Goal: Use online tool/utility: Use online tool/utility

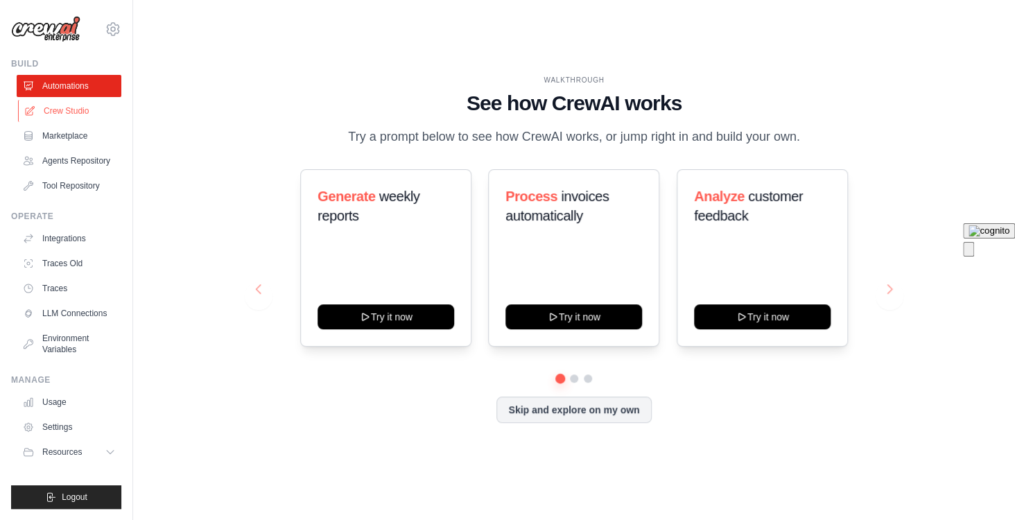
click at [83, 112] on link "Crew Studio" at bounding box center [70, 111] width 105 height 22
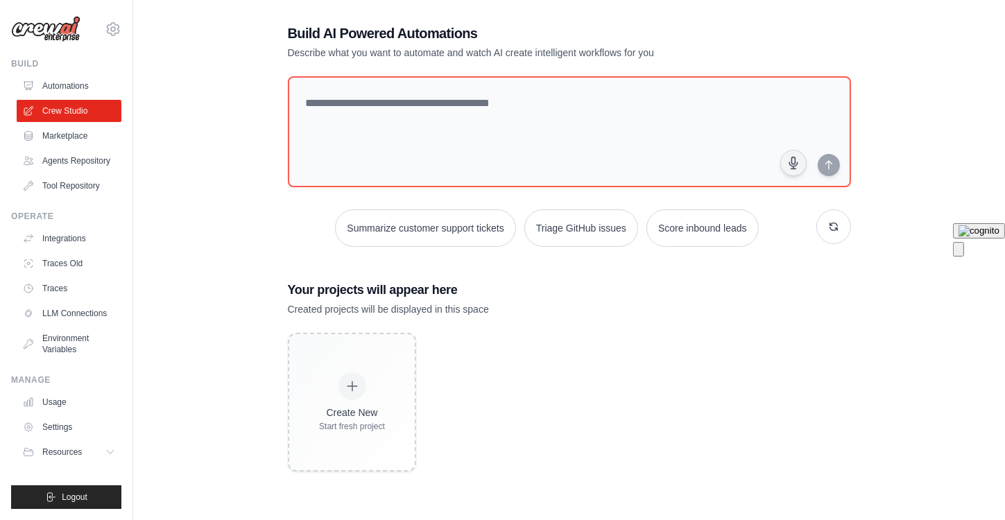
scroll to position [28, 0]
